Goal: Task Accomplishment & Management: Manage account settings

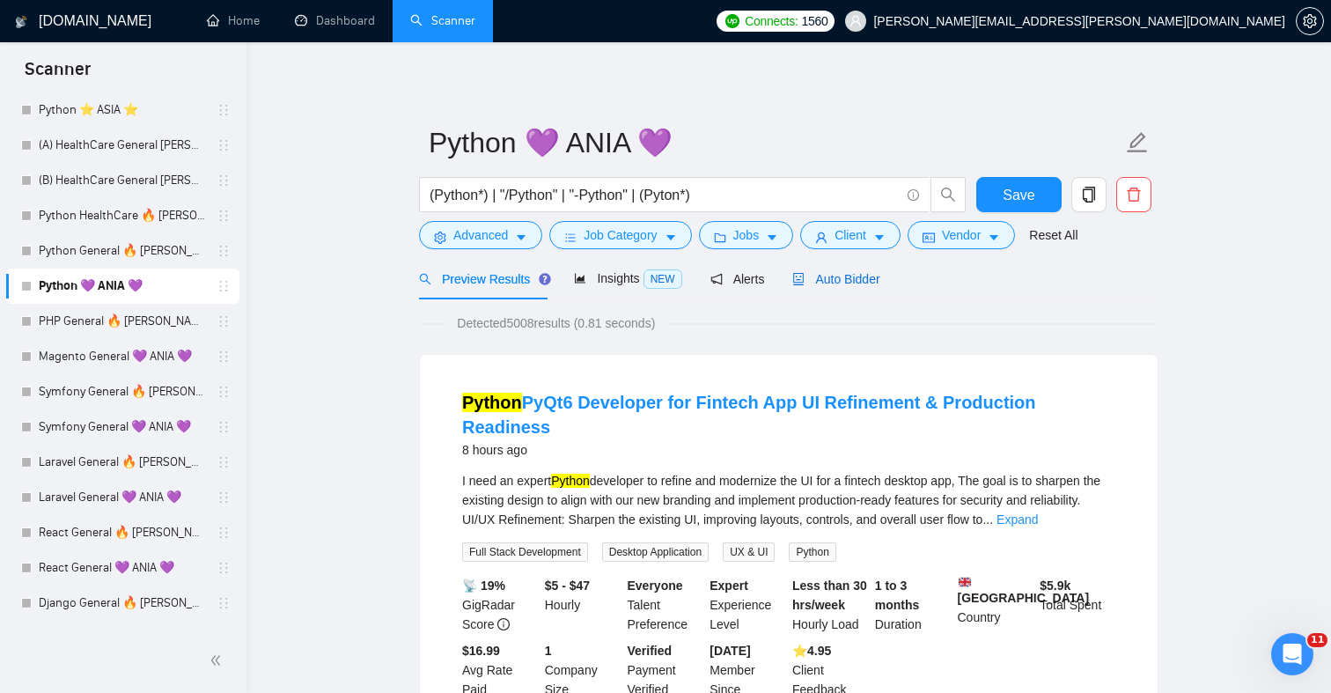
click at [828, 275] on span "Auto Bidder" at bounding box center [835, 279] width 87 height 14
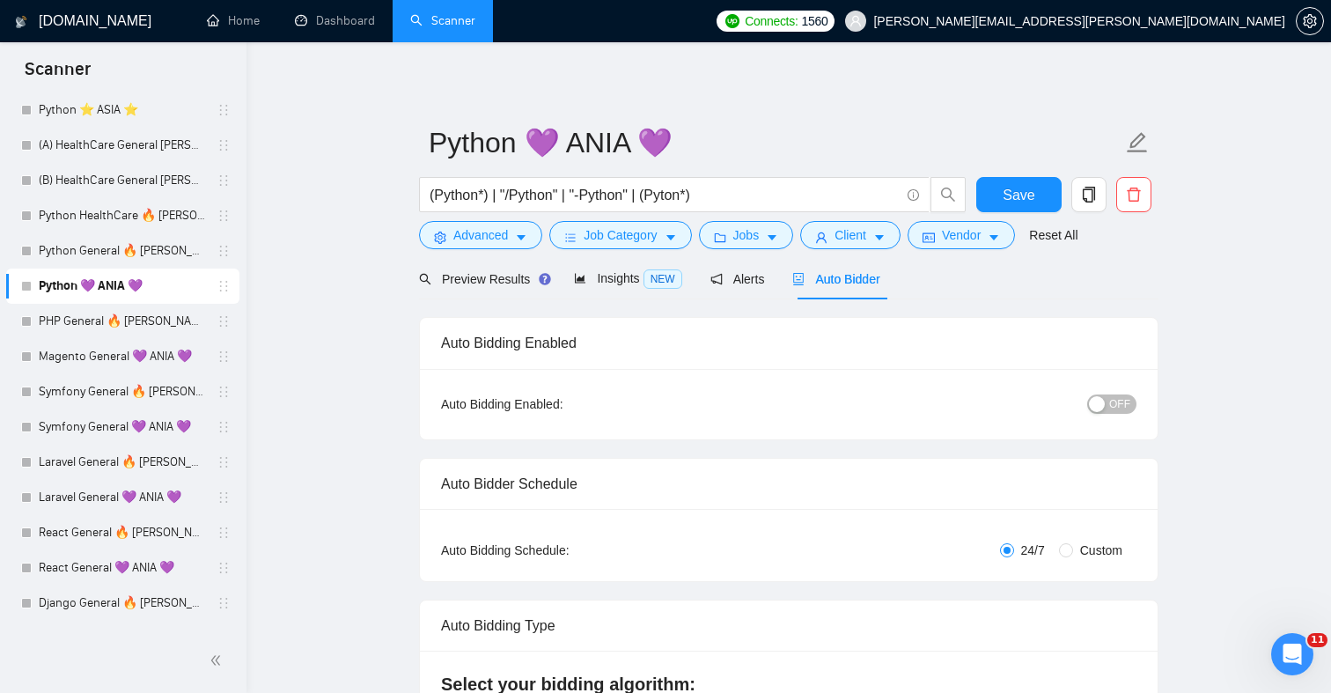
click at [1126, 401] on span "OFF" at bounding box center [1119, 403] width 21 height 19
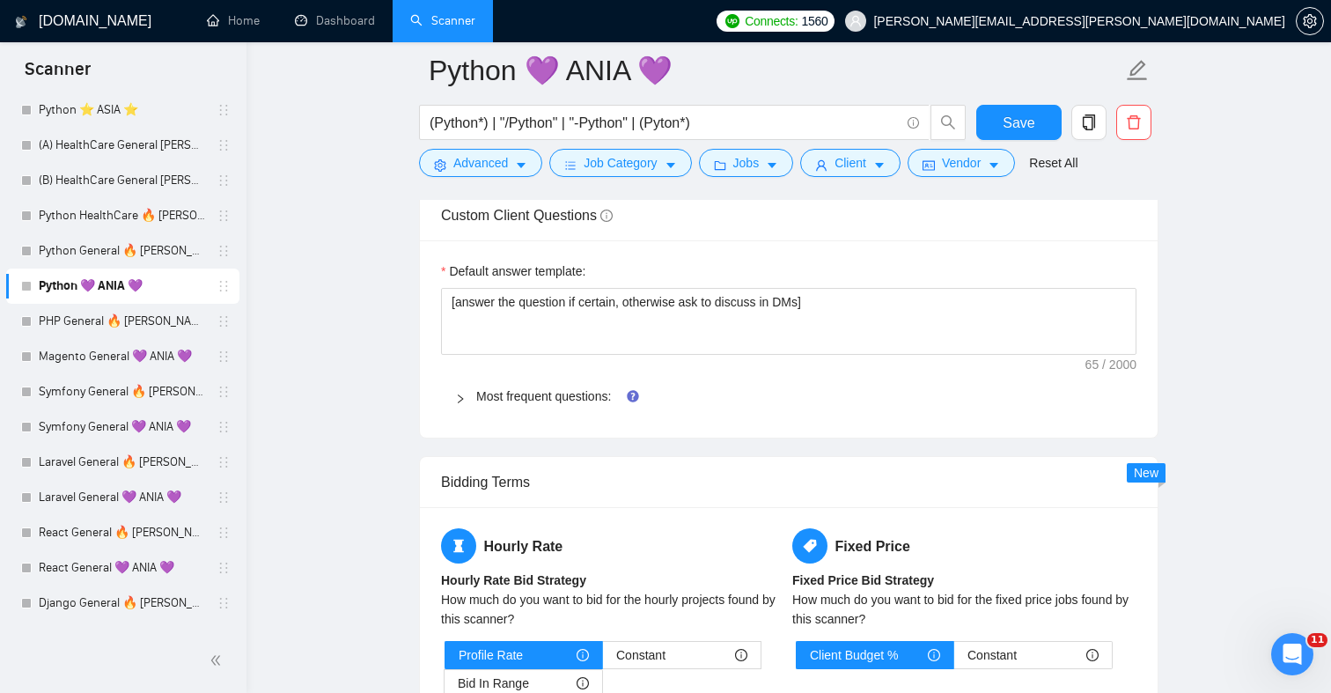
scroll to position [2714, 0]
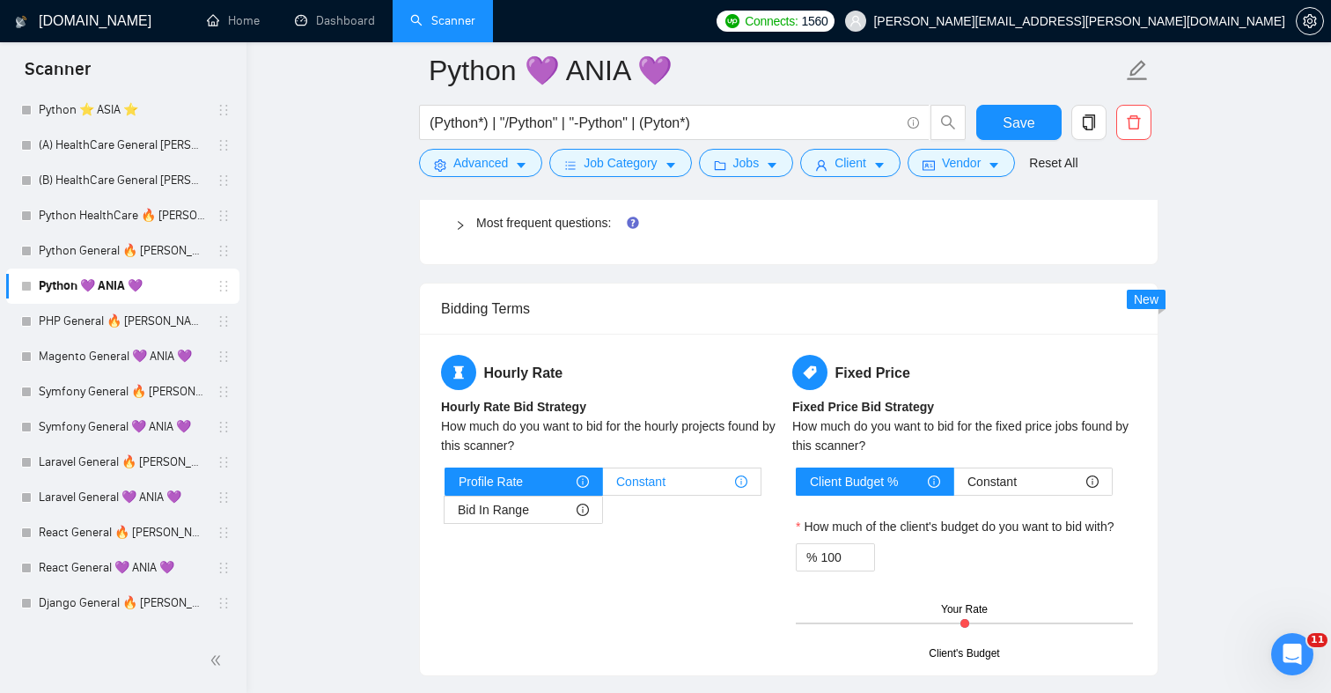
click at [648, 473] on span "Constant" at bounding box center [640, 481] width 49 height 26
click at [603, 486] on input "Constant" at bounding box center [603, 486] width 0 height 0
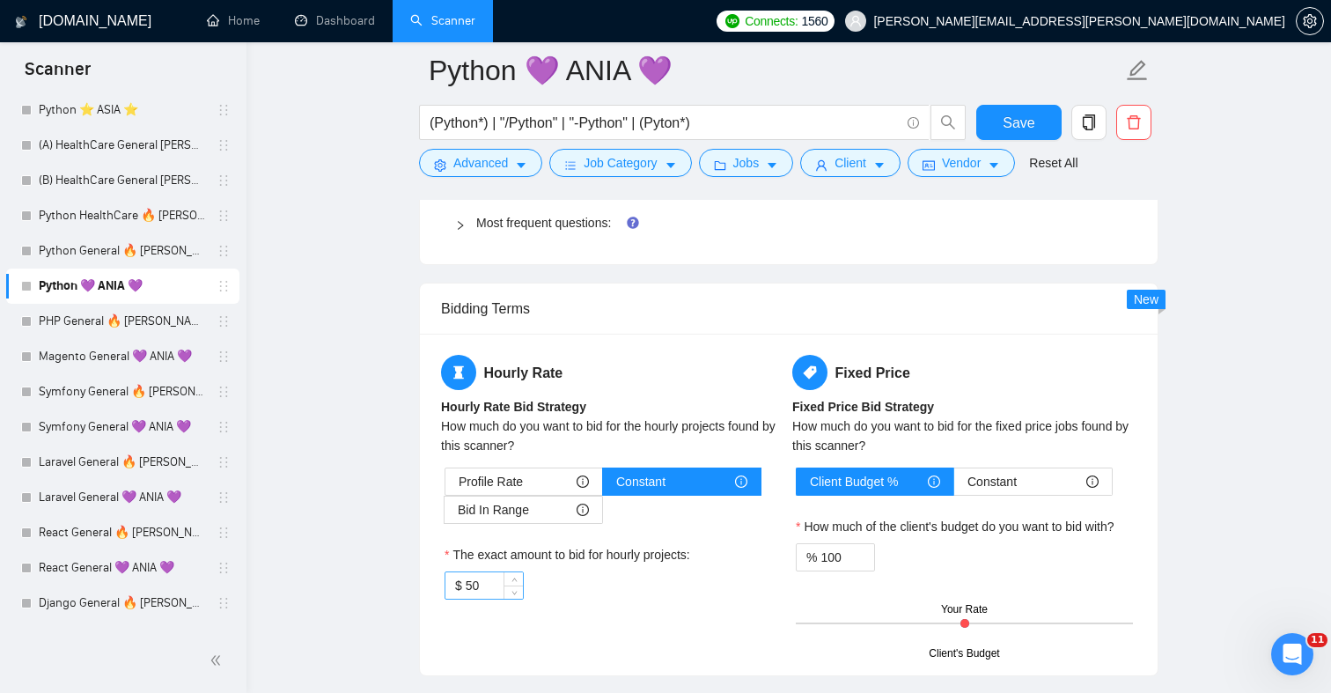
click at [488, 582] on input "50" at bounding box center [494, 585] width 57 height 26
click at [475, 590] on input "50" at bounding box center [494, 585] width 57 height 26
type input "5"
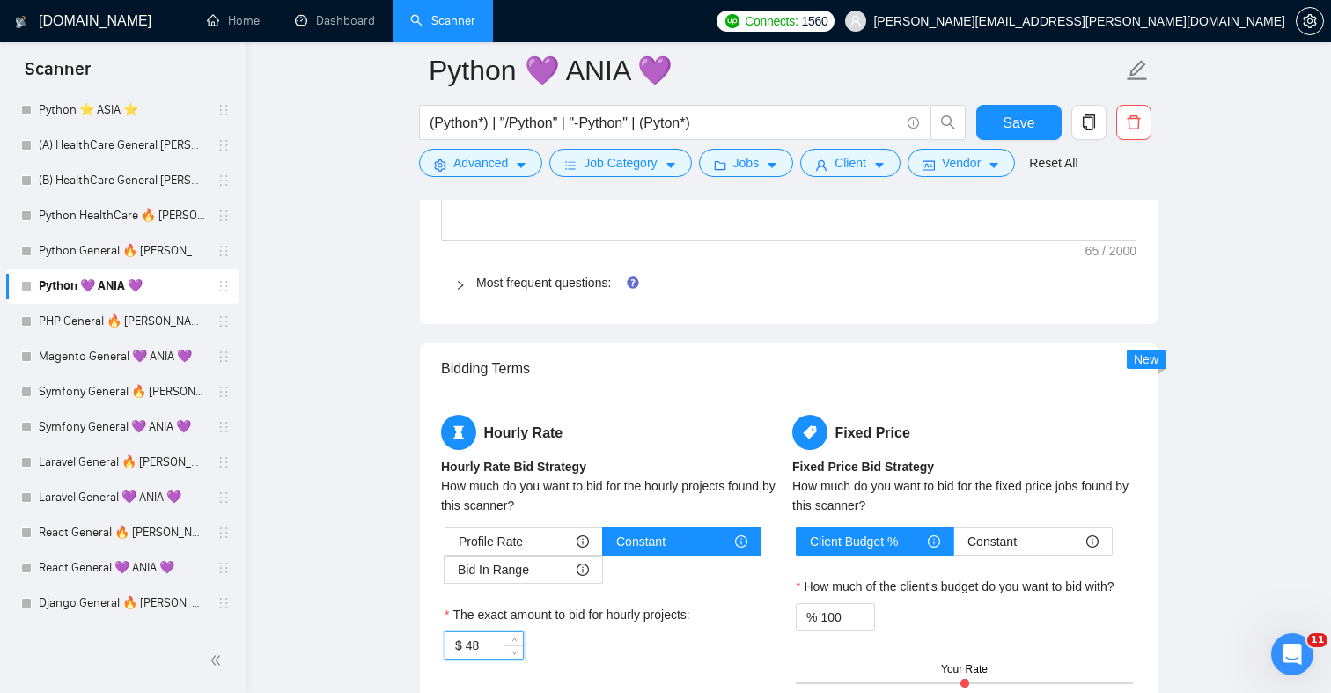
scroll to position [2241, 0]
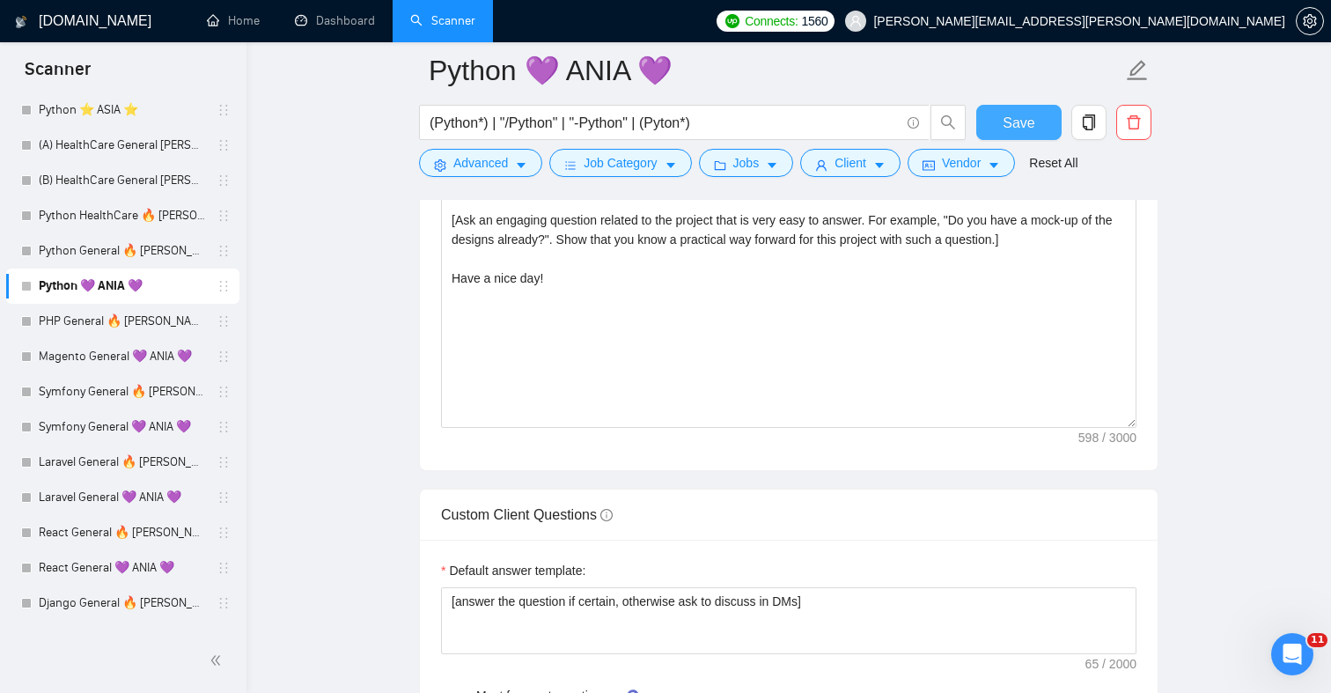
type input "48"
click at [1031, 119] on span "Save" at bounding box center [1018, 123] width 32 height 22
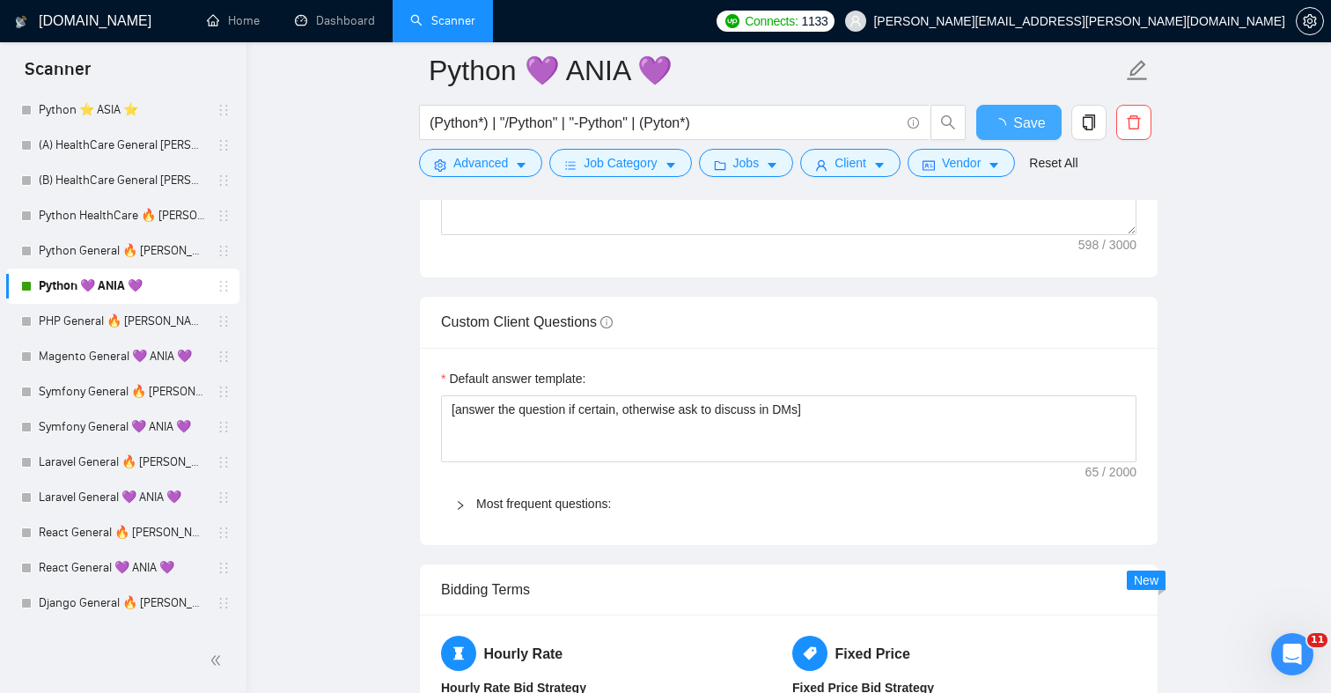
checkbox input "true"
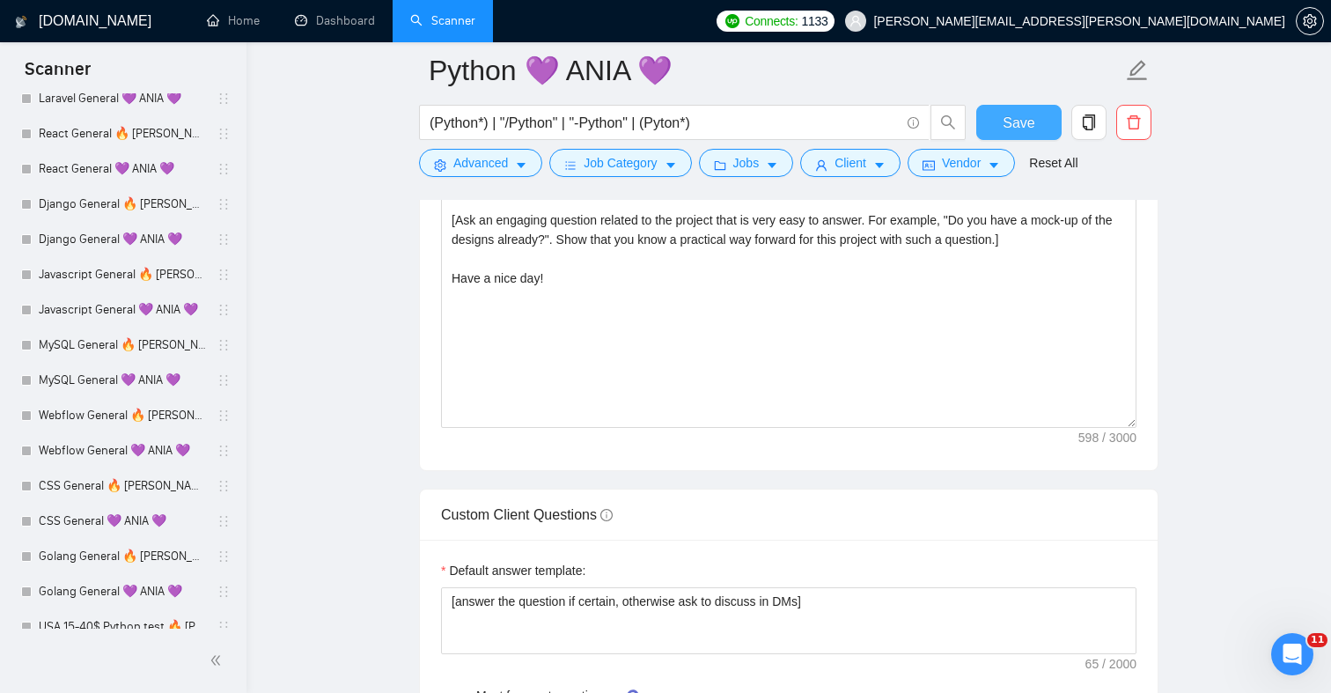
scroll to position [495, 0]
